Goal: Information Seeking & Learning: Learn about a topic

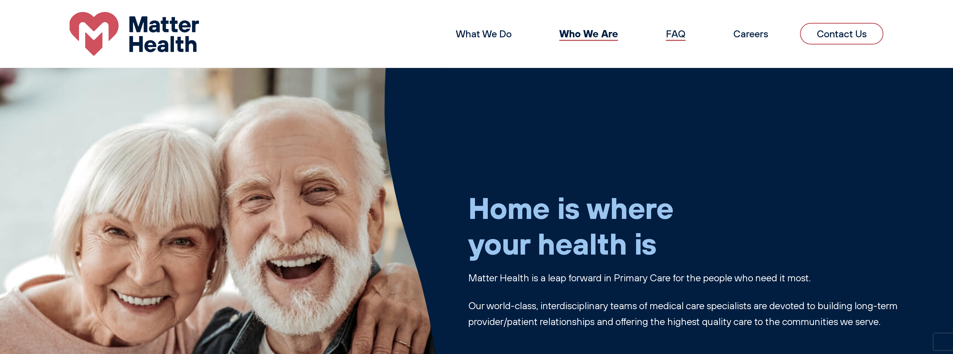
click at [676, 36] on link "FAQ" at bounding box center [676, 34] width 20 height 12
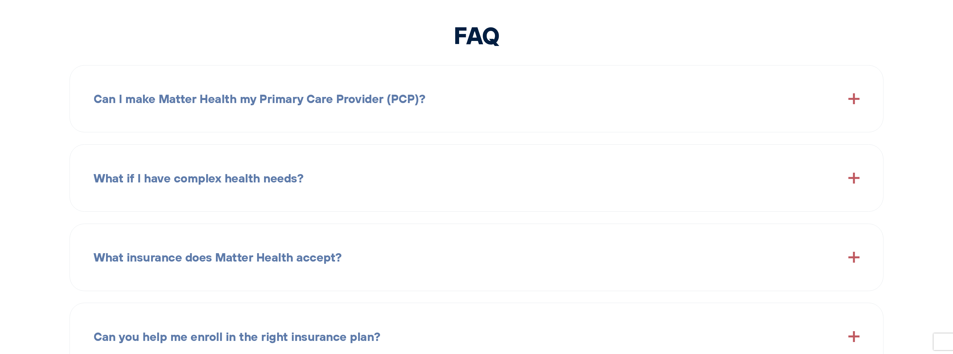
scroll to position [1317, 0]
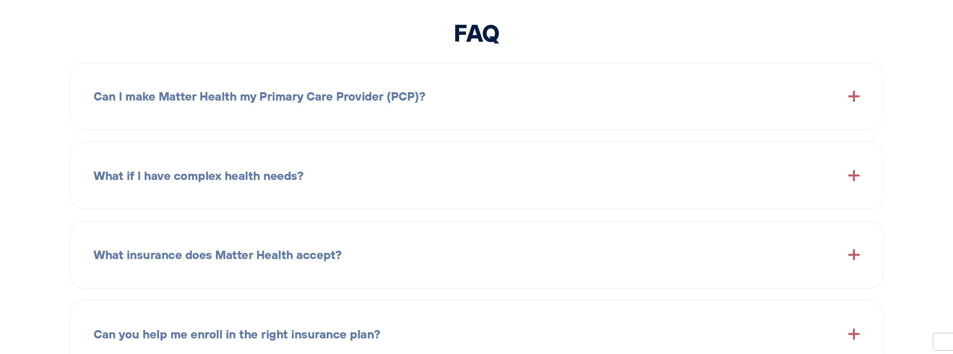
click at [356, 97] on span "Can I make Matter Health my Primary Care Provider (PCP)?" at bounding box center [260, 96] width 332 height 19
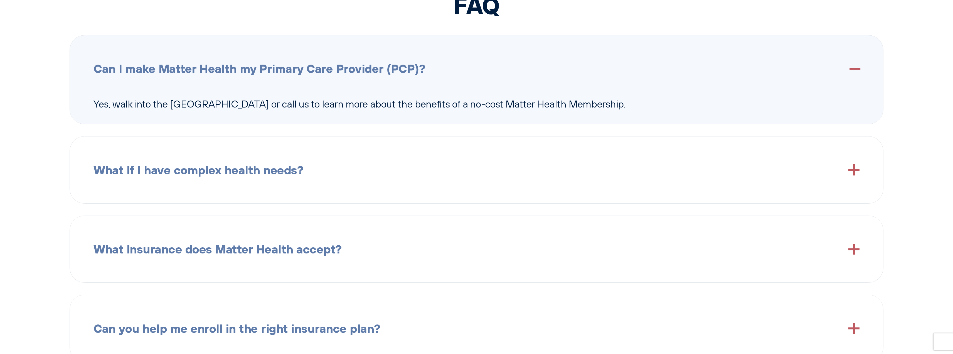
scroll to position [1345, 0]
click at [203, 174] on span "What if I have complex health needs?" at bounding box center [199, 169] width 210 height 19
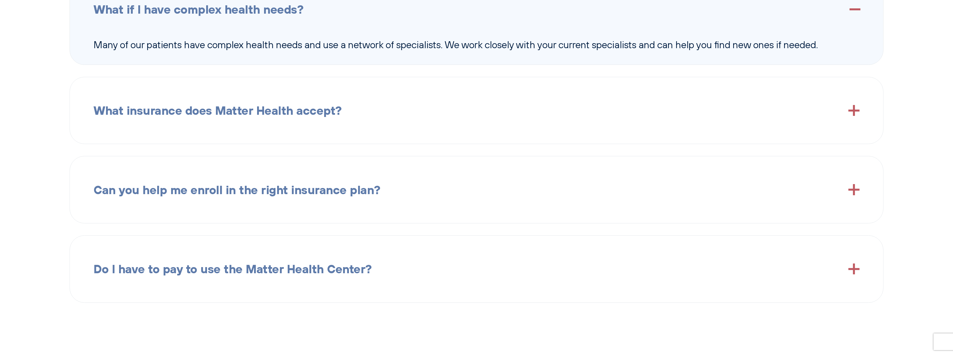
scroll to position [1484, 0]
click at [251, 113] on span "What insurance does Matter Health accept?" at bounding box center [218, 109] width 248 height 19
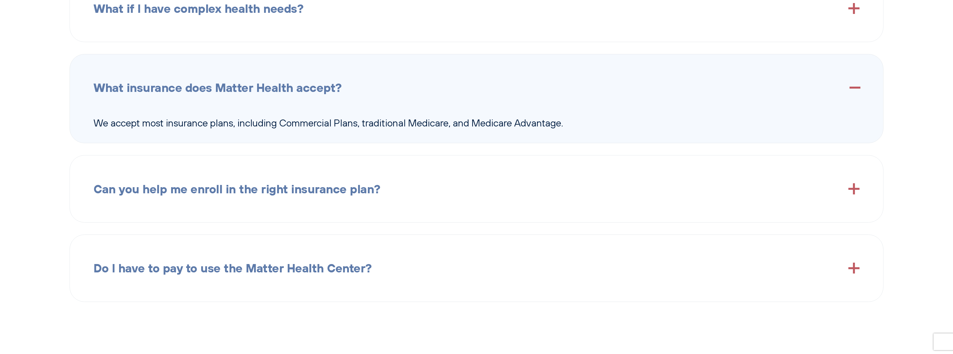
click at [279, 194] on span "Can you help me enroll in the right insurance plan?" at bounding box center [237, 188] width 287 height 19
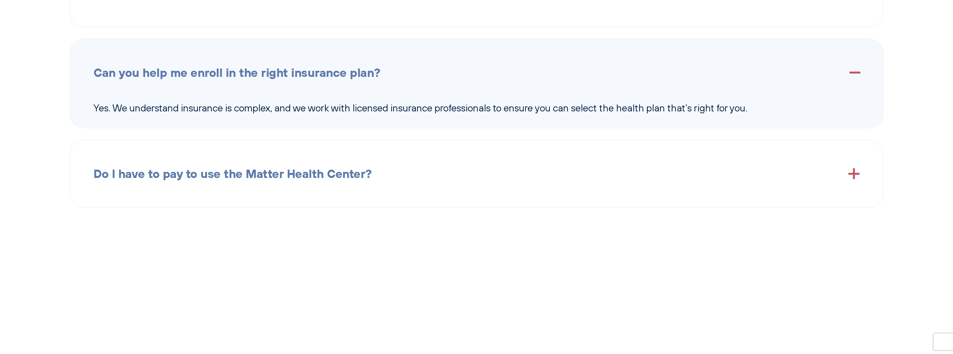
scroll to position [1596, 0]
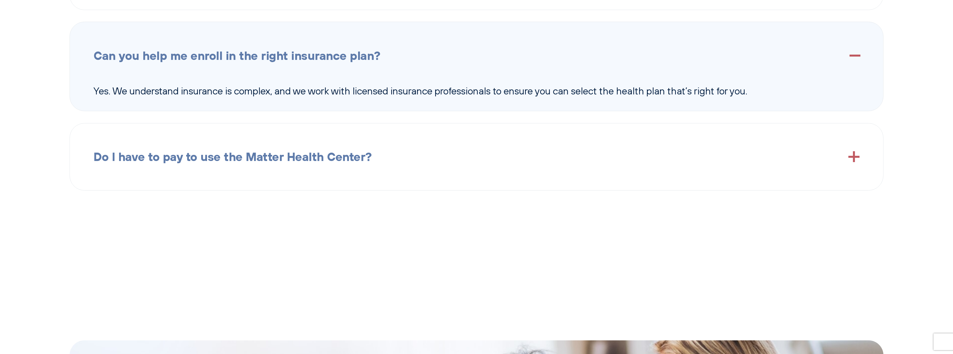
click at [224, 164] on span "Do I have to pay to use the Matter Health Center?" at bounding box center [233, 156] width 278 height 19
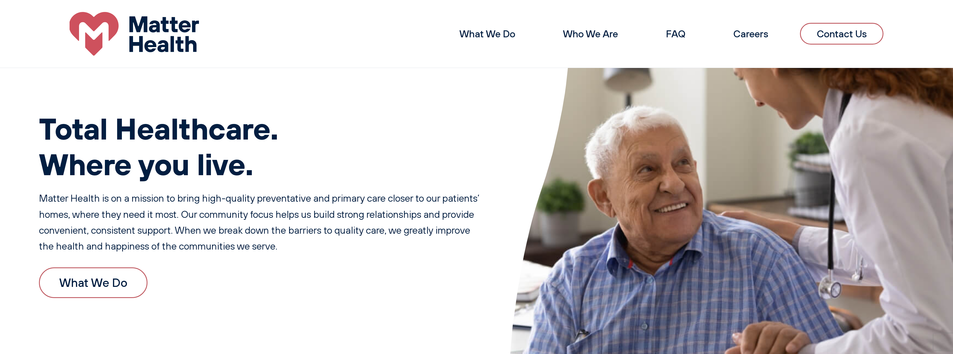
scroll to position [0, 0]
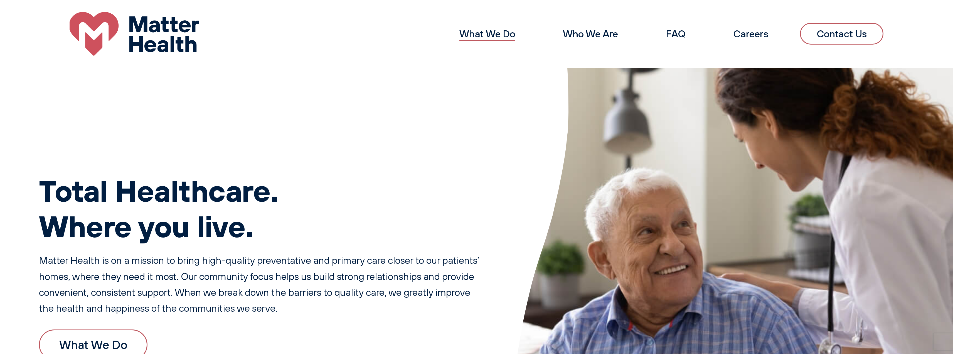
click at [500, 31] on link "What We Do" at bounding box center [488, 34] width 56 height 12
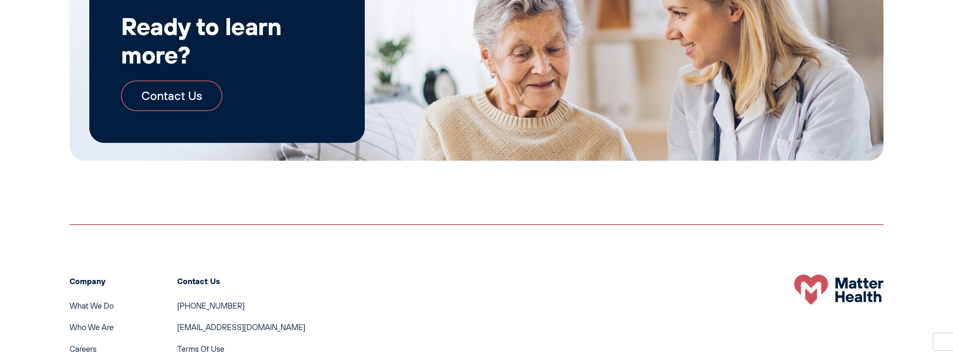
scroll to position [1232, 0]
